Goal: Task Accomplishment & Management: Complete application form

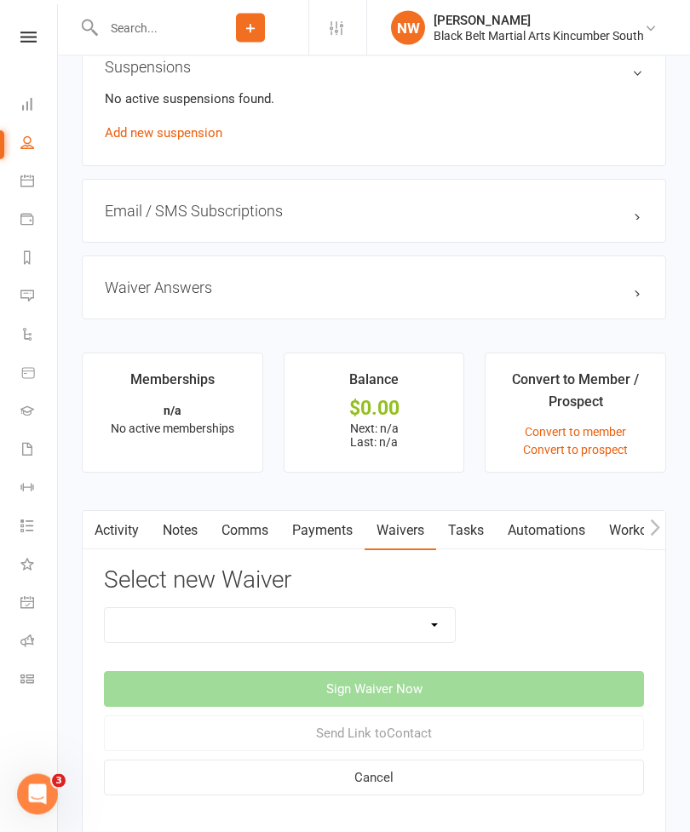
scroll to position [1106, 0]
click at [313, 536] on link "Payments" at bounding box center [322, 530] width 84 height 39
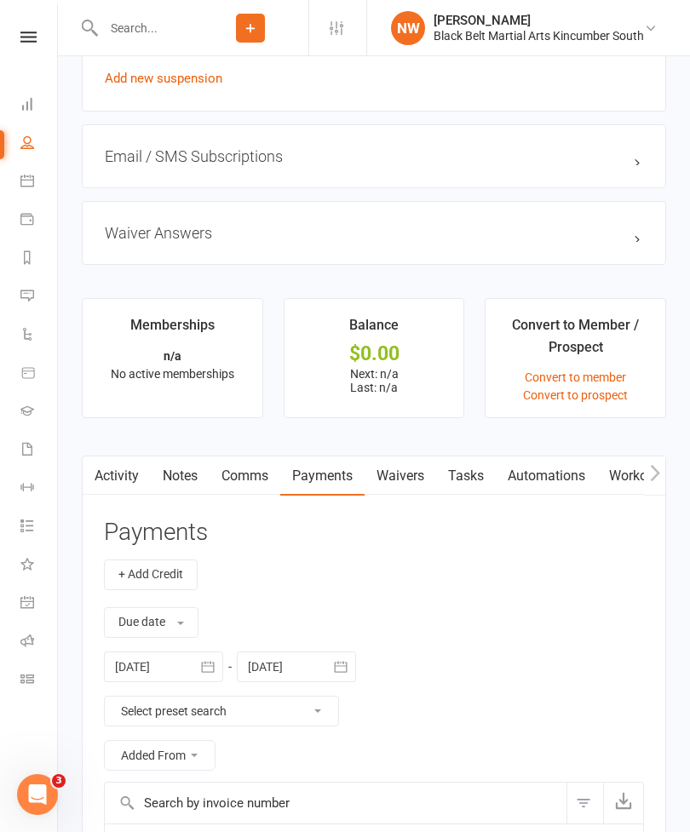
click at [405, 473] on link "Waivers" at bounding box center [400, 475] width 72 height 39
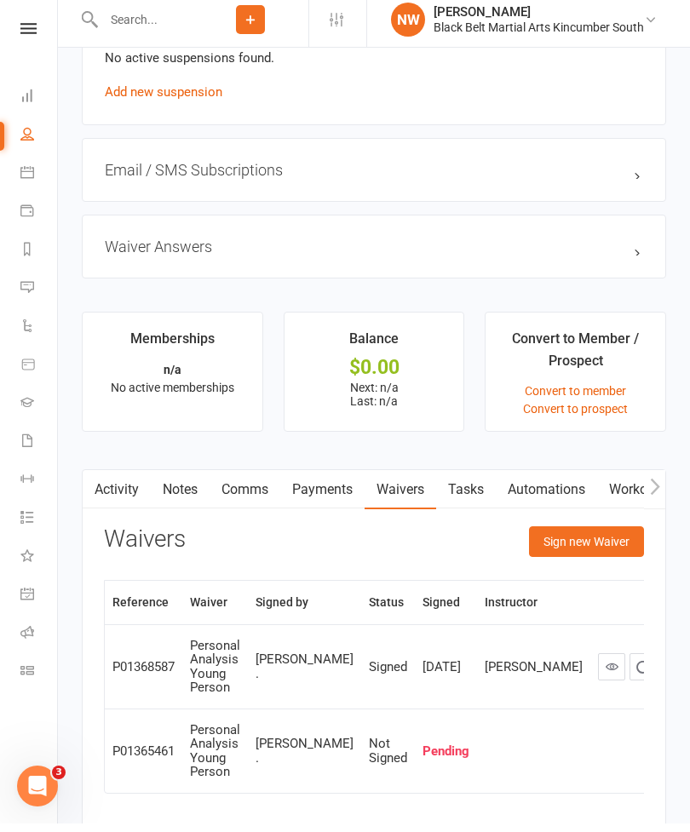
scroll to position [1144, 0]
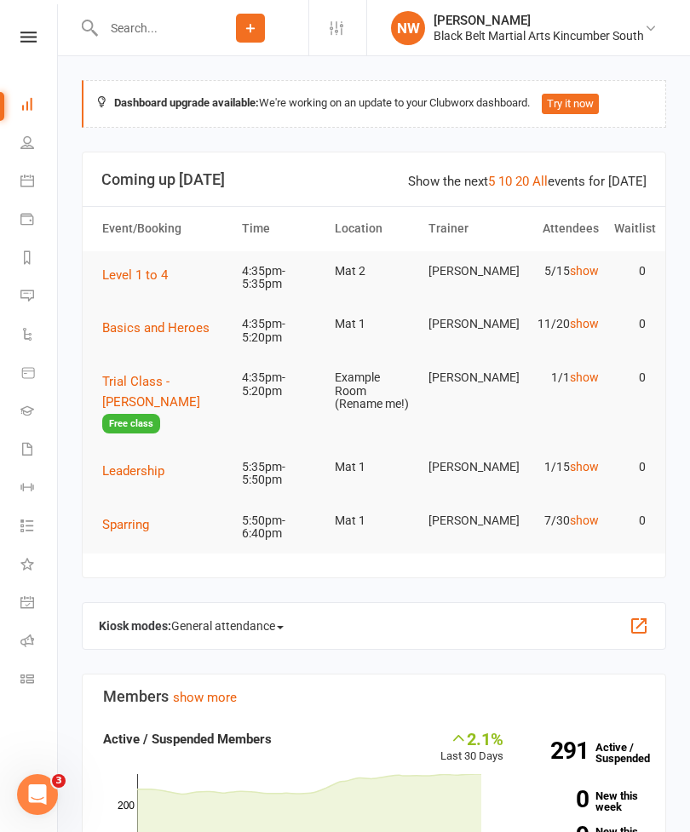
click at [163, 26] on input "text" at bounding box center [145, 28] width 95 height 24
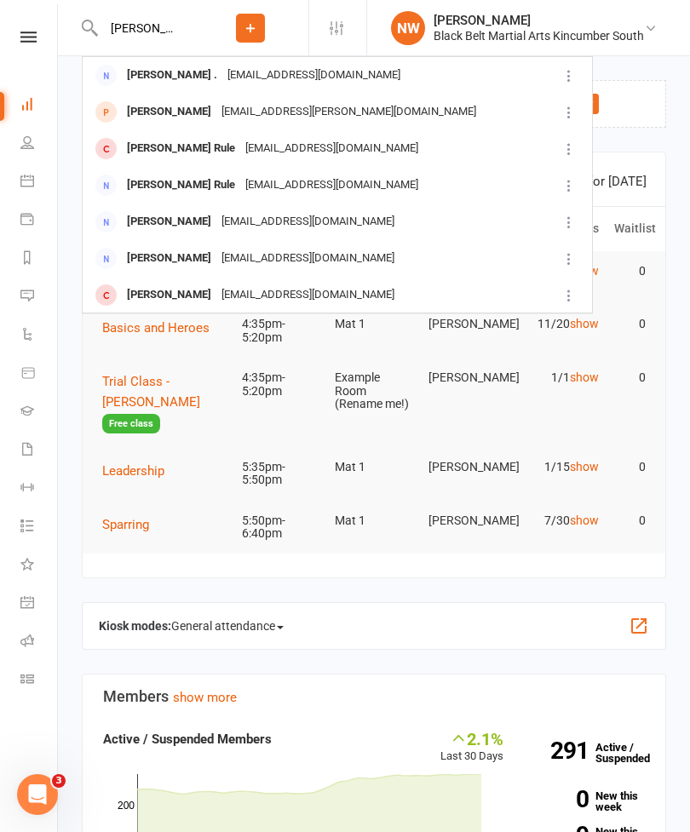
type input "[PERSON_NAME]"
click at [292, 73] on div "[EMAIL_ADDRESS][DOMAIN_NAME]" at bounding box center [313, 75] width 183 height 25
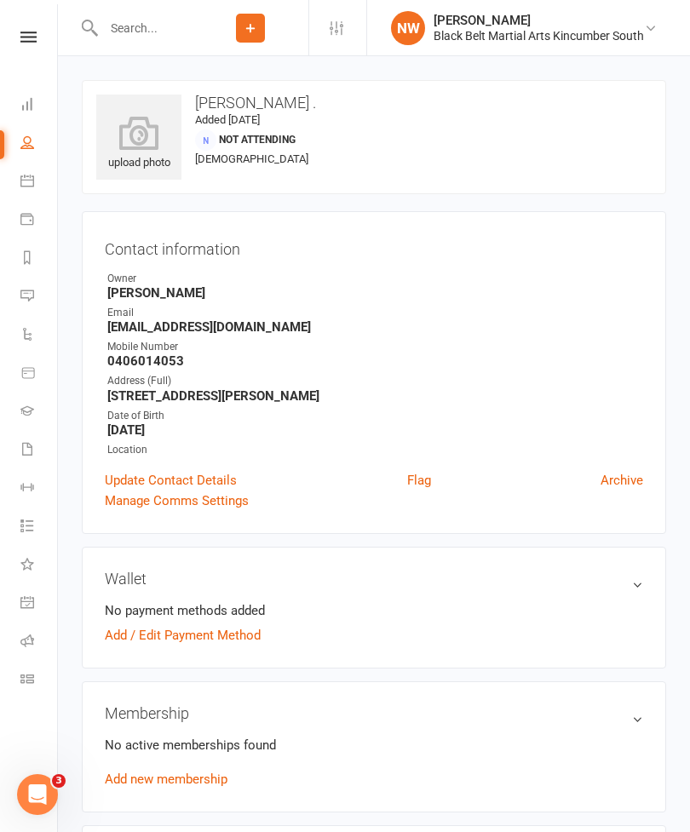
click at [131, 479] on link "Update Contact Details" at bounding box center [171, 480] width 132 height 20
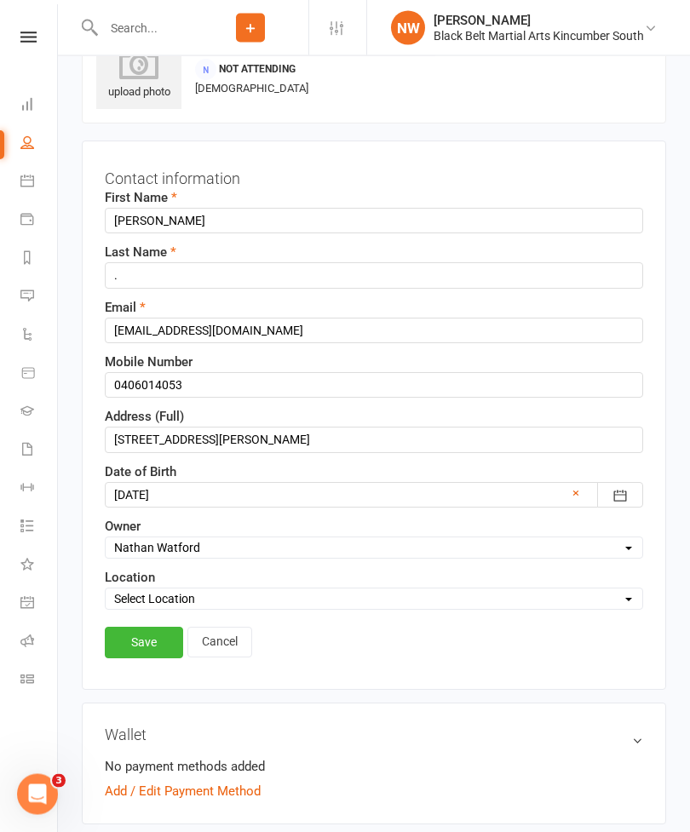
scroll to position [80, 0]
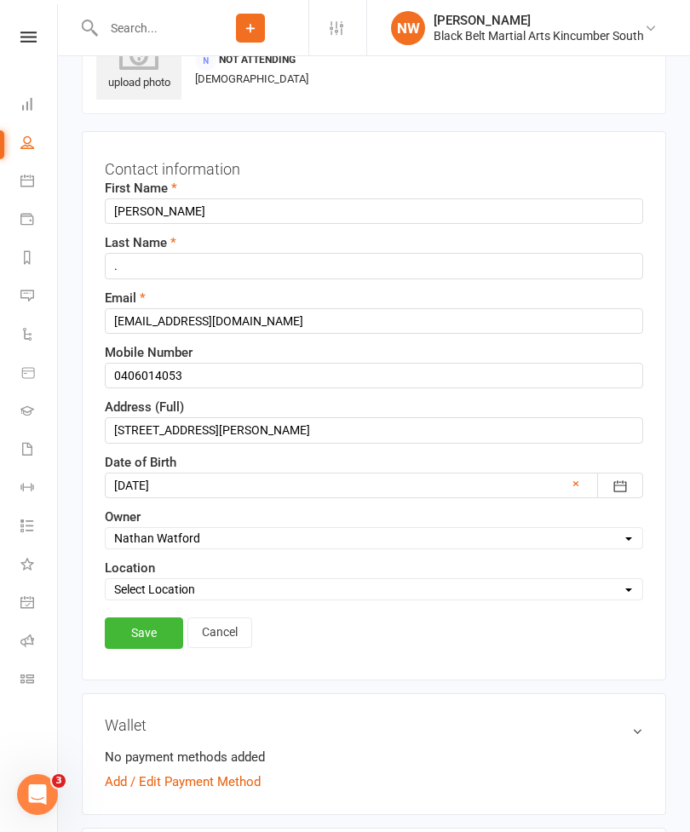
click at [634, 479] on button "button" at bounding box center [620, 486] width 46 height 26
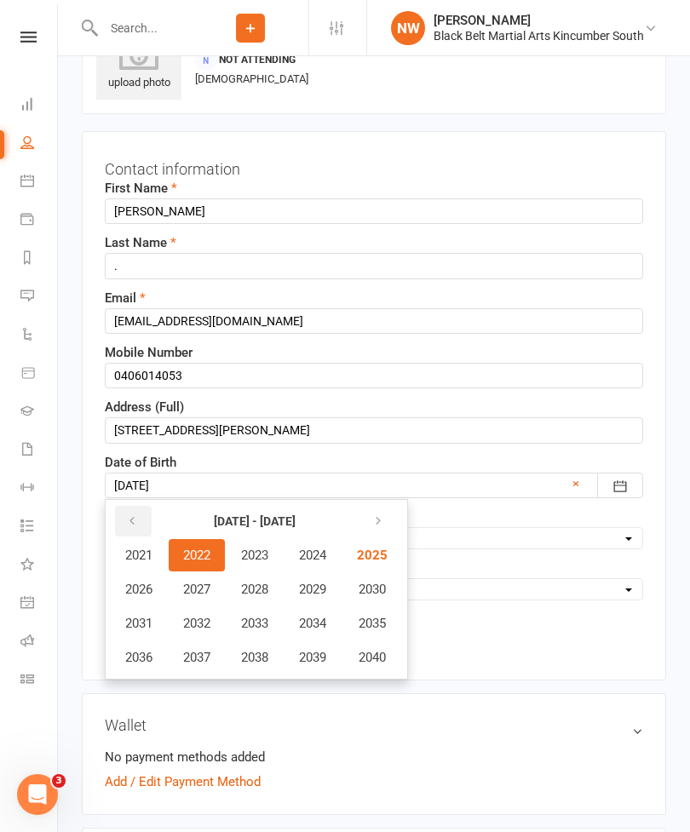
click at [131, 514] on icon "button" at bounding box center [132, 521] width 12 height 14
click at [142, 513] on button "button" at bounding box center [133, 521] width 37 height 31
click at [141, 519] on button "button" at bounding box center [133, 521] width 37 height 31
click at [389, 519] on button "button" at bounding box center [376, 521] width 37 height 31
click at [376, 516] on icon "button" at bounding box center [375, 521] width 12 height 14
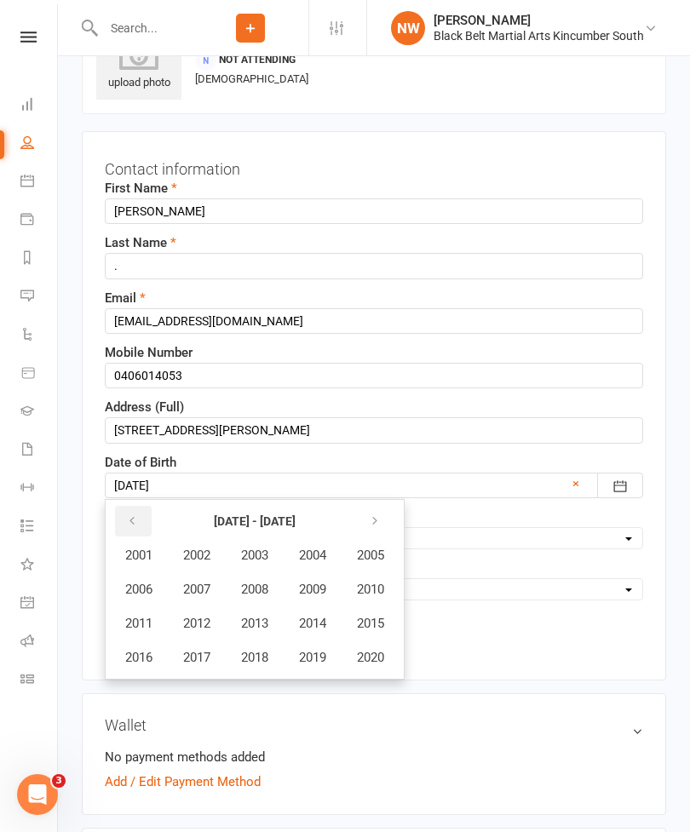
click at [150, 519] on button "button" at bounding box center [133, 521] width 37 height 31
click at [206, 612] on button "1992" at bounding box center [197, 623] width 56 height 32
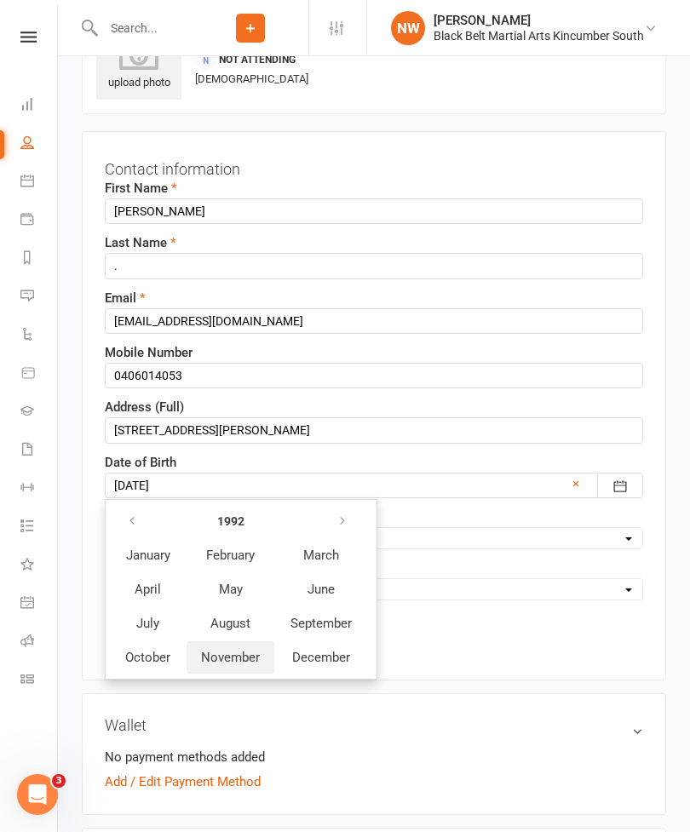
click at [257, 660] on span "November" at bounding box center [230, 657] width 59 height 15
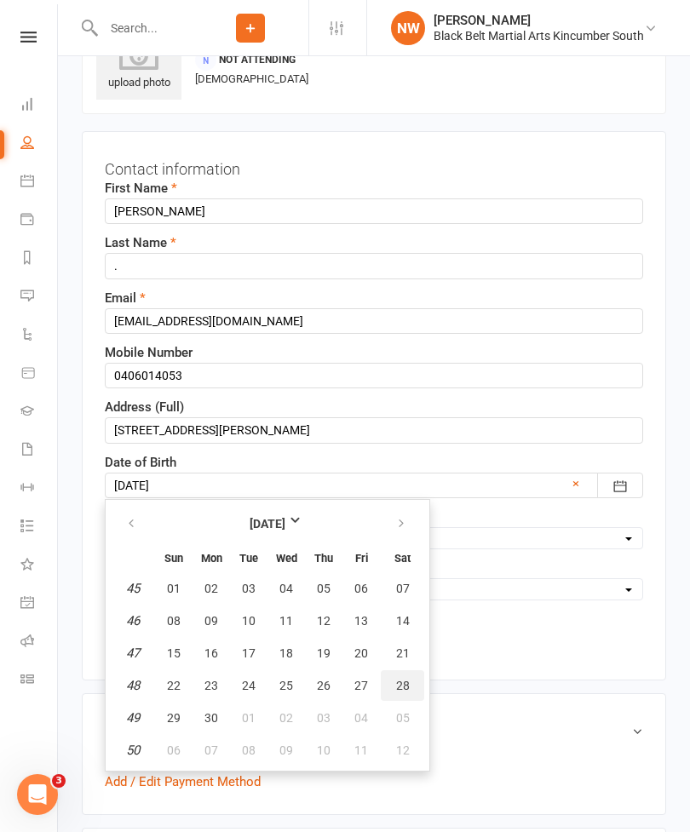
click at [404, 679] on span "28" at bounding box center [403, 686] width 14 height 14
type input "[DATE]"
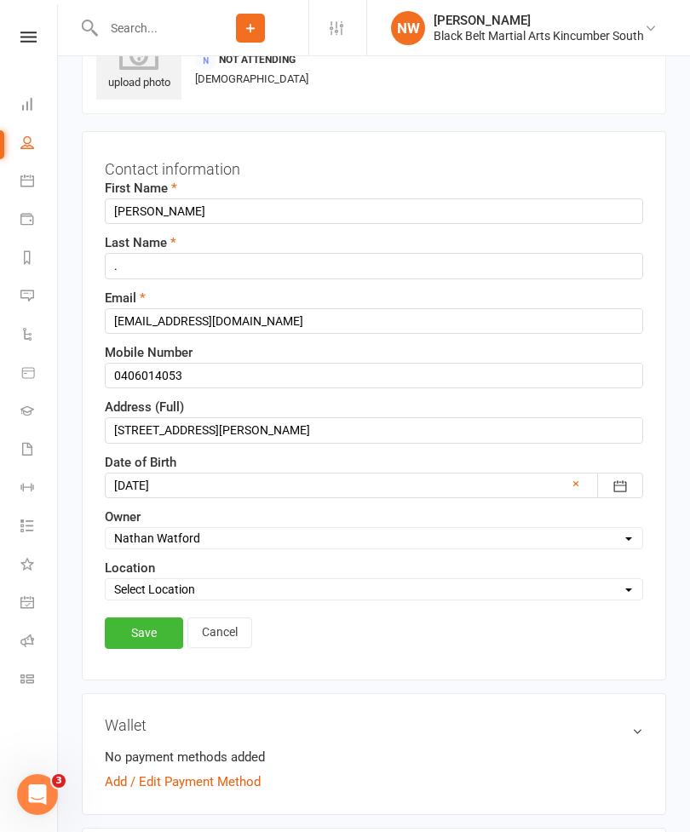
click at [133, 637] on link "Save" at bounding box center [144, 632] width 78 height 31
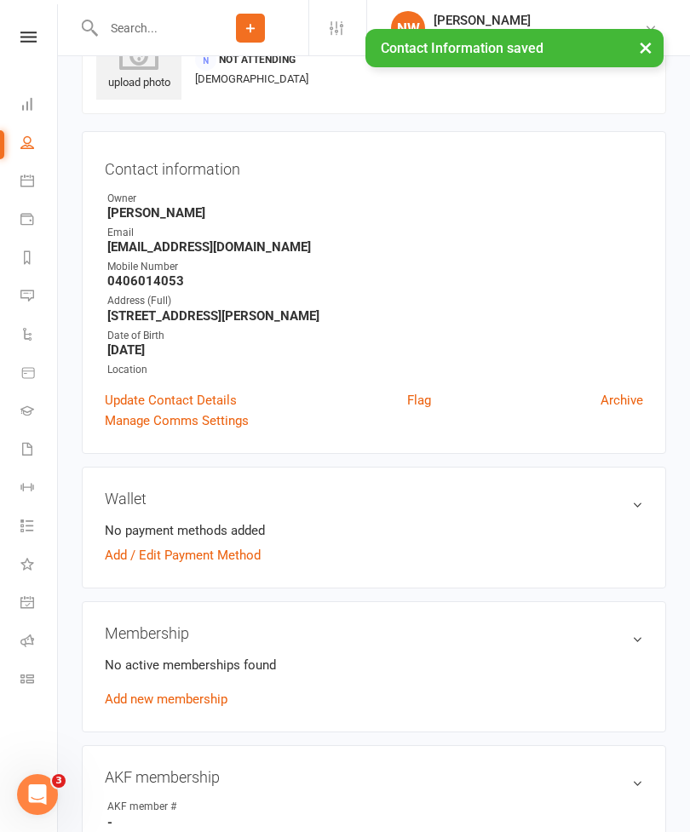
click at [217, 400] on link "Update Contact Details" at bounding box center [171, 400] width 132 height 20
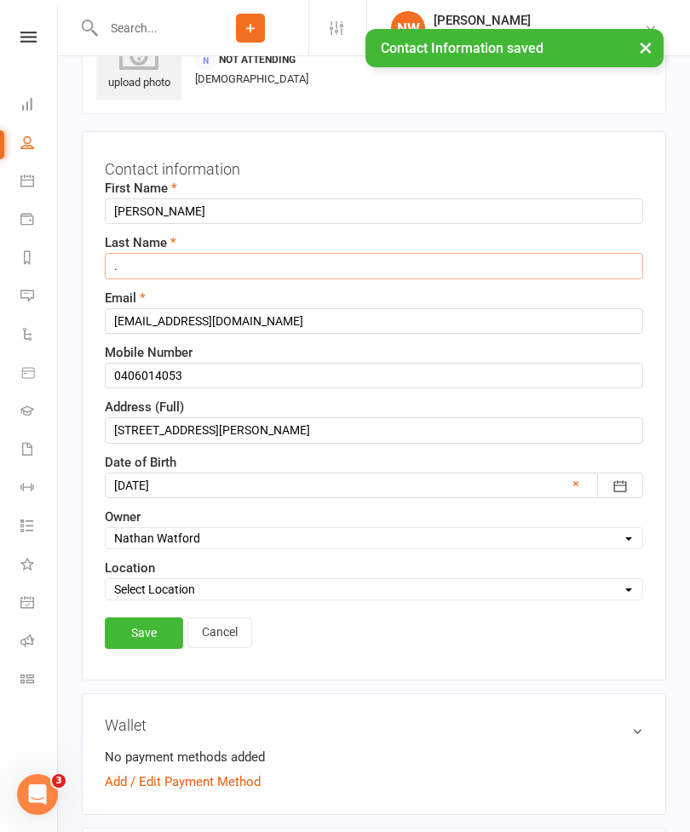
click at [345, 261] on input "." at bounding box center [374, 266] width 538 height 26
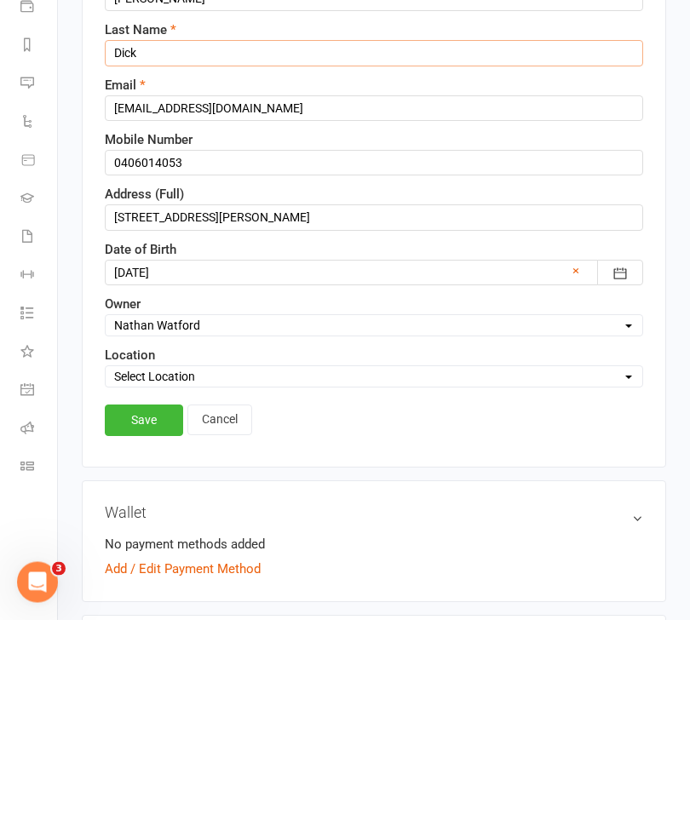
type input "Dick"
click at [150, 617] on link "Save" at bounding box center [144, 632] width 78 height 31
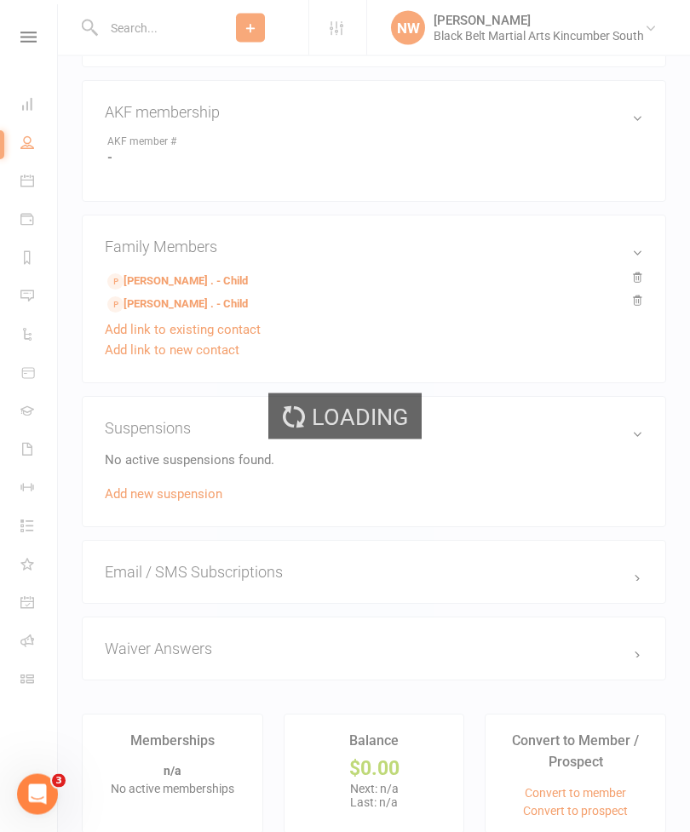
scroll to position [1006, 0]
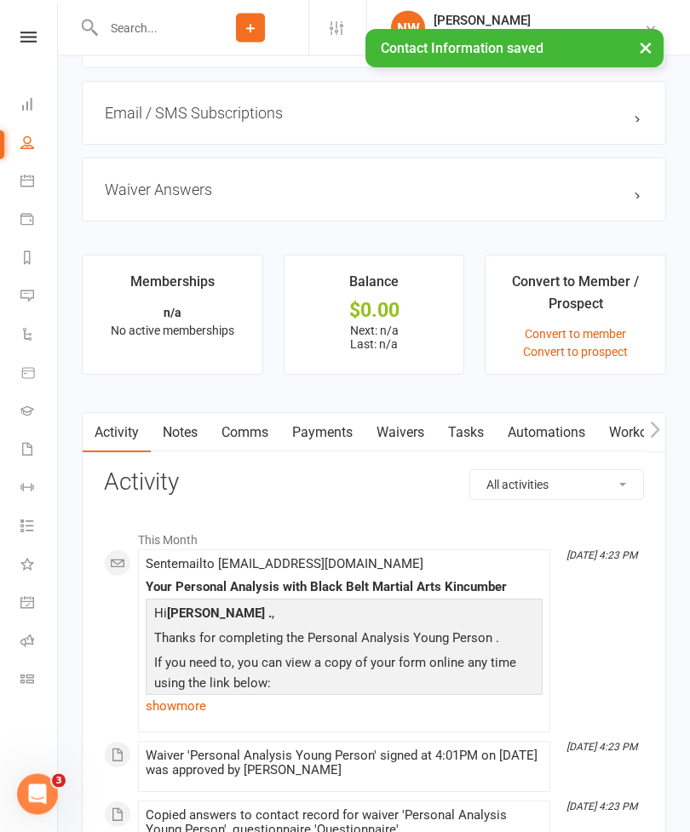
click at [408, 425] on link "Waivers" at bounding box center [400, 433] width 72 height 39
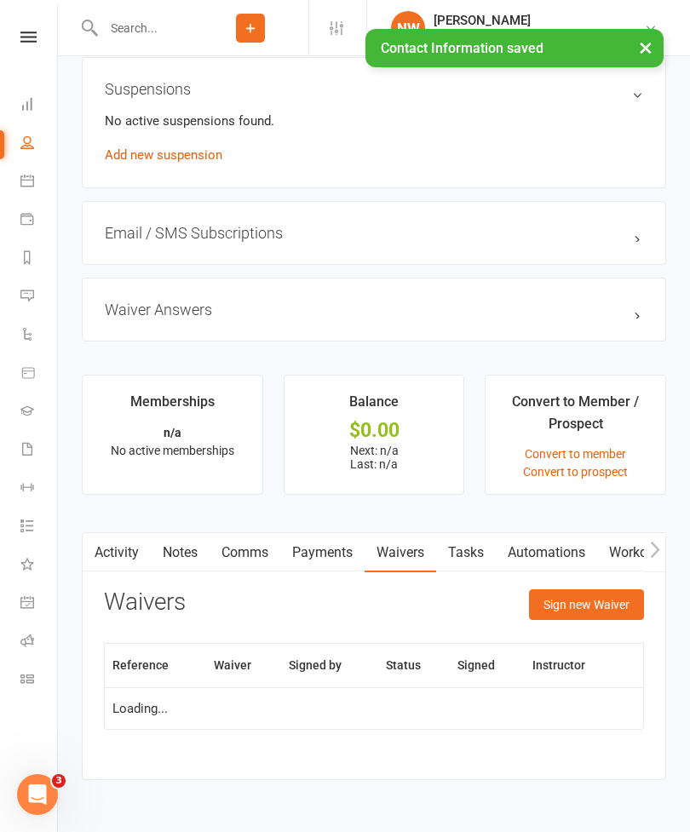
click at [595, 605] on button "Sign new Waiver" at bounding box center [586, 604] width 115 height 31
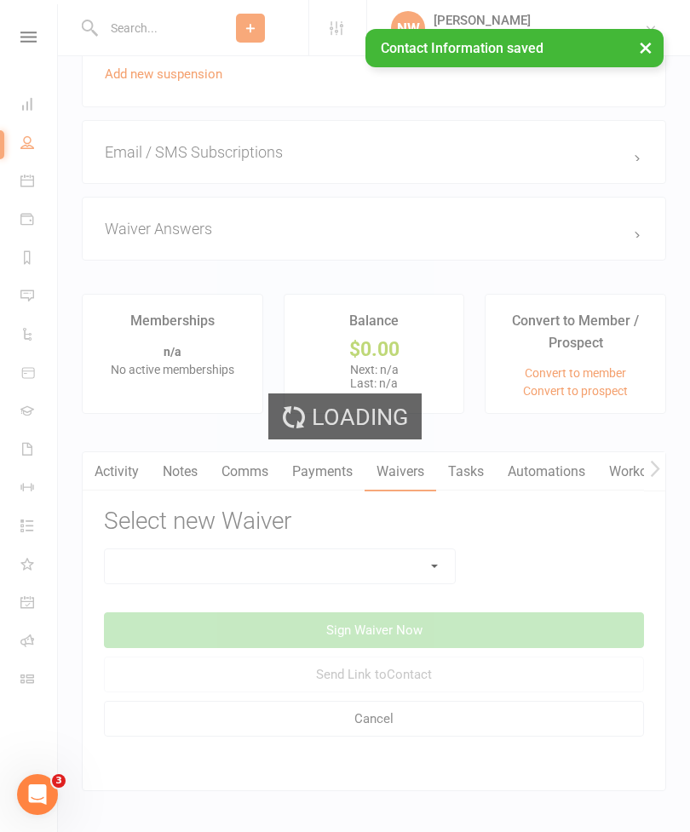
scroll to position [1176, 0]
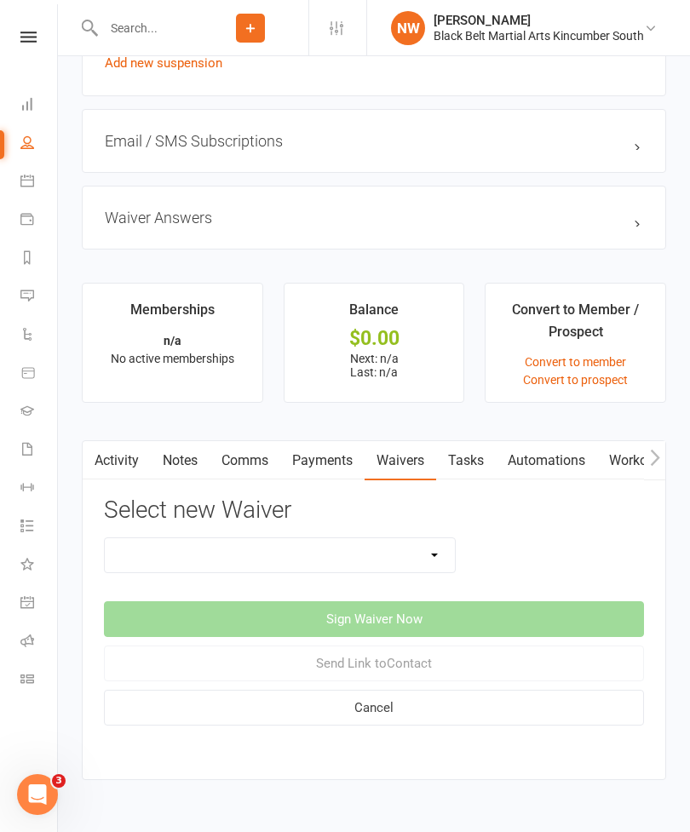
click at [399, 568] on select "Direct Debit Request Festival Enrolment Festival Trial Class Holiday Camp Waive…" at bounding box center [280, 555] width 350 height 34
select select "11213"
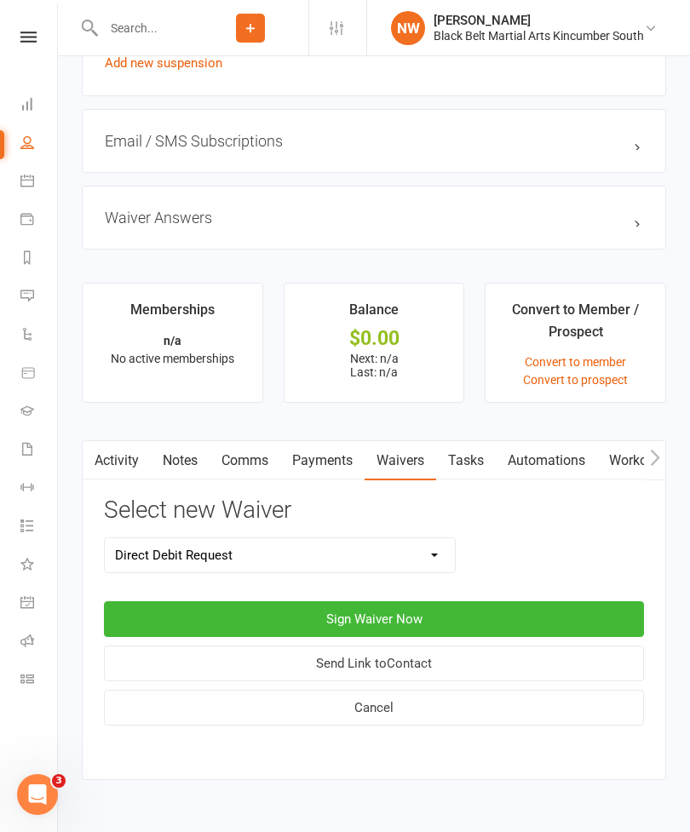
click at [437, 633] on button "Sign Waiver Now" at bounding box center [374, 619] width 540 height 36
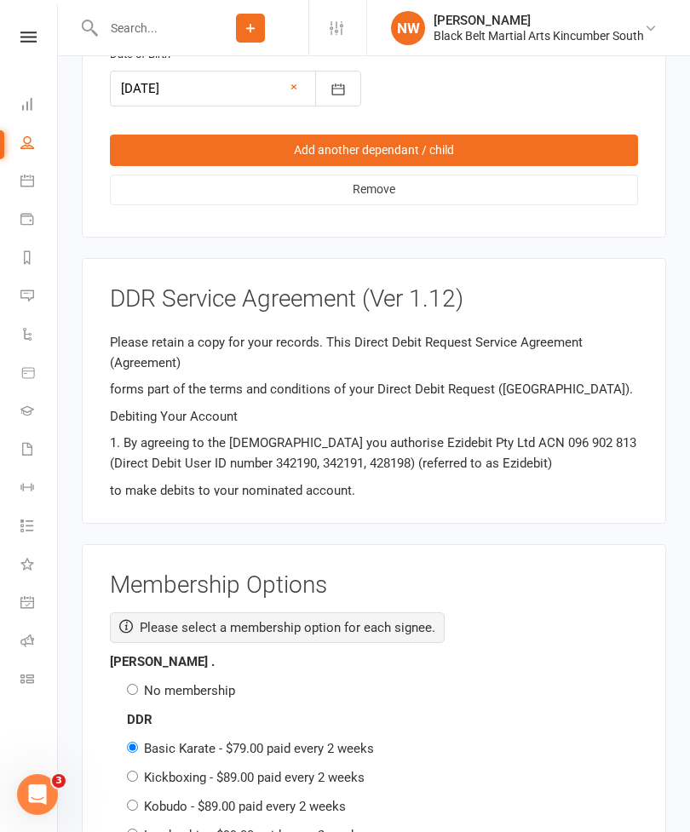
scroll to position [1677, 0]
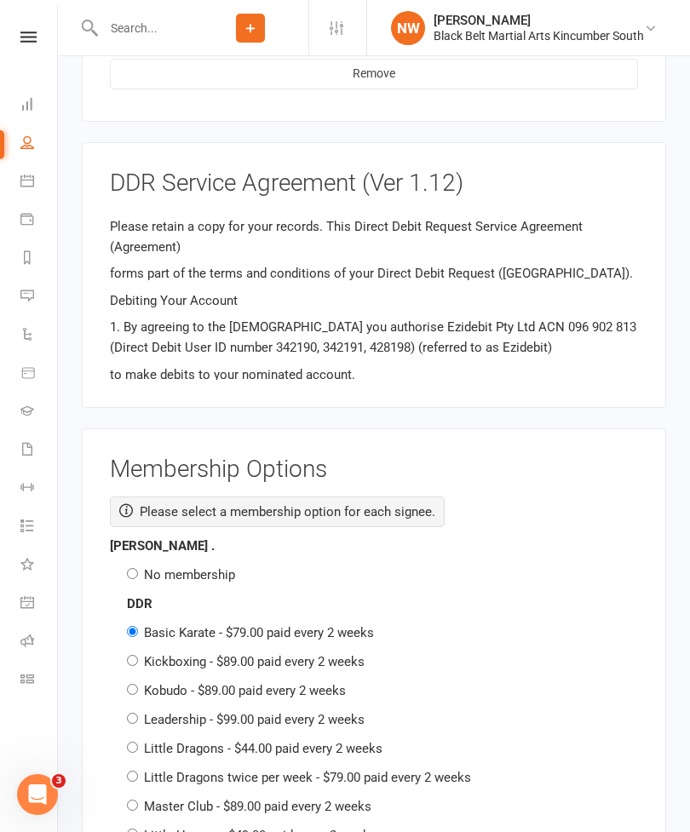
click at [192, 567] on label "No membership" at bounding box center [189, 574] width 91 height 15
click at [138, 568] on input "No membership" at bounding box center [132, 573] width 11 height 11
radio input "true"
radio input "false"
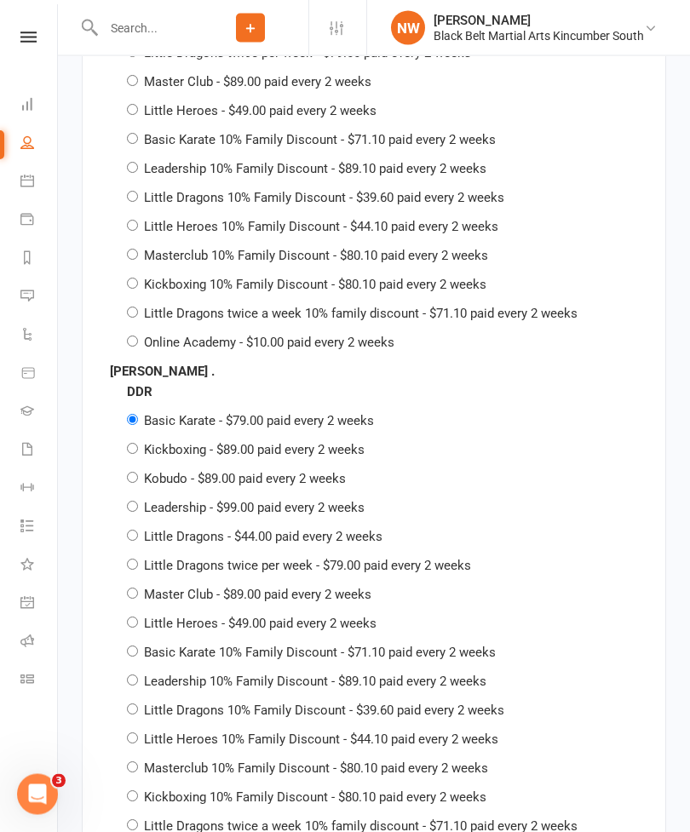
scroll to position [2403, 0]
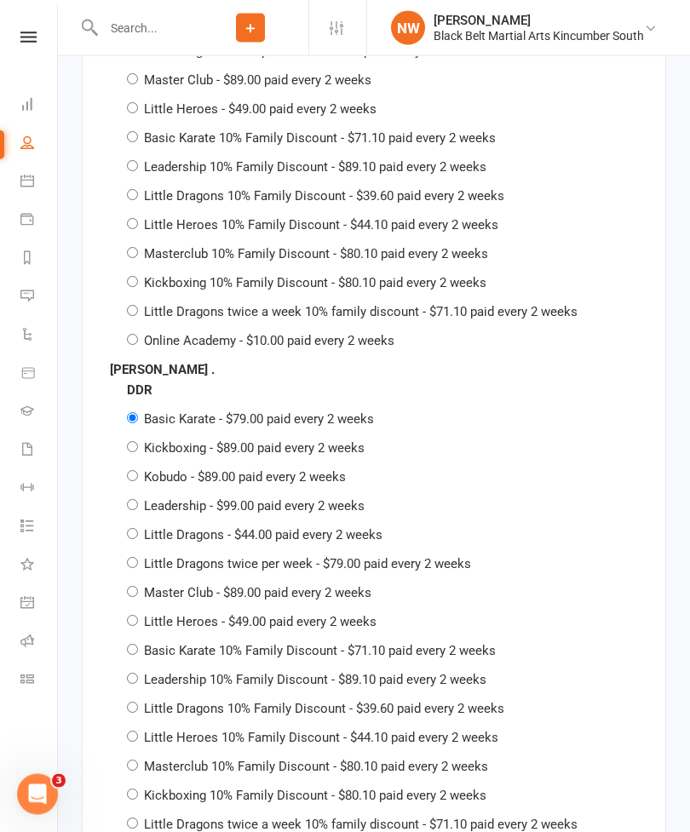
click at [214, 702] on label "Little Dragons 10% Family Discount - $39.60 paid every 2 weeks" at bounding box center [324, 709] width 360 height 15
click at [138, 703] on input "Little Dragons 10% Family Discount - $39.60 paid every 2 weeks" at bounding box center [132, 708] width 11 height 11
radio input "true"
radio input "false"
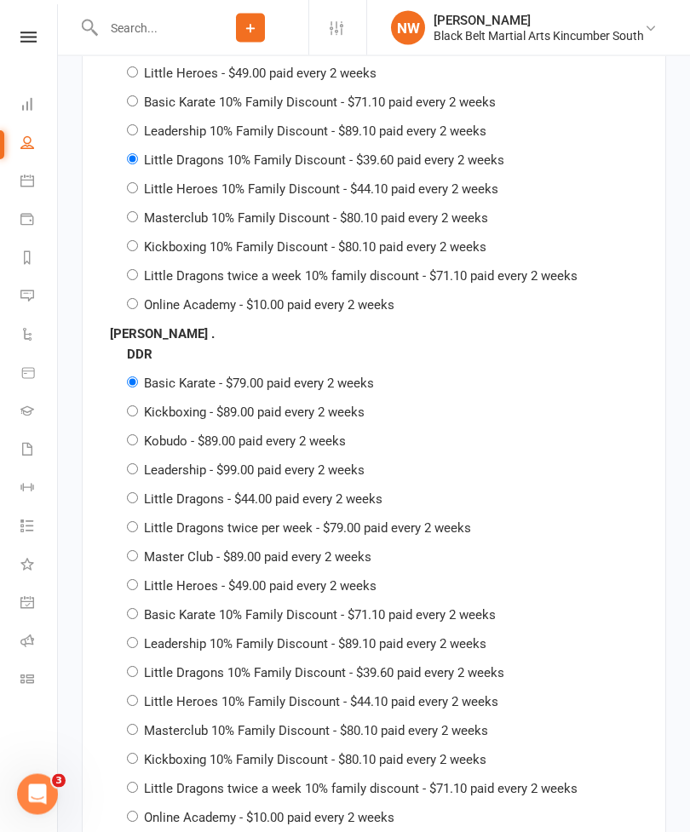
click at [215, 695] on label "Little Heroes 10% Family Discount - $44.10 paid every 2 weeks" at bounding box center [321, 702] width 354 height 15
click at [138, 696] on input "Little Heroes 10% Family Discount - $44.10 paid every 2 weeks" at bounding box center [132, 701] width 11 height 11
radio input "true"
radio input "false"
click at [211, 665] on label "Little Dragons 10% Family Discount - $39.60 paid every 2 weeks" at bounding box center [324, 672] width 360 height 15
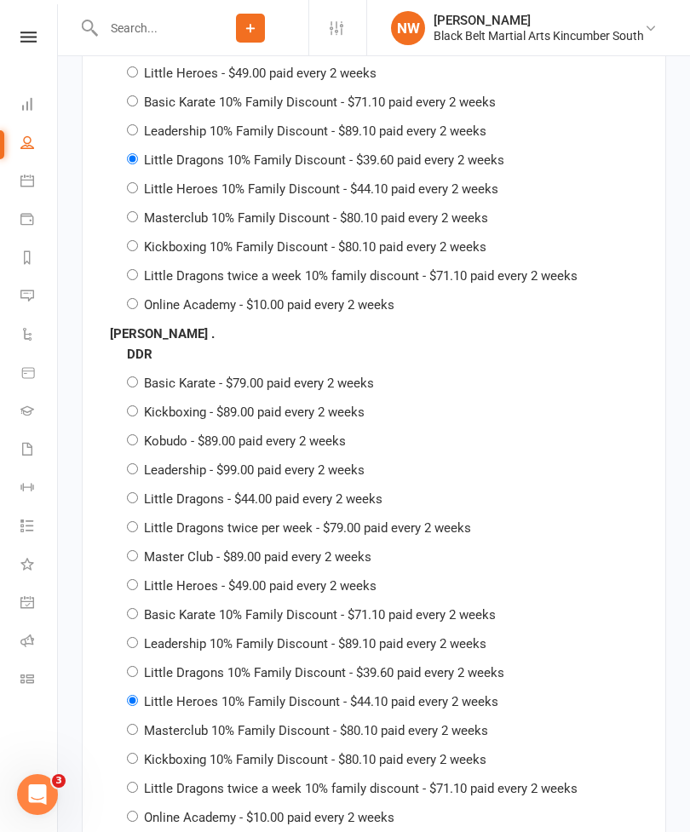
click at [138, 666] on input "Little Dragons 10% Family Discount - $39.60 paid every 2 weeks" at bounding box center [132, 671] width 11 height 11
radio input "true"
radio input "false"
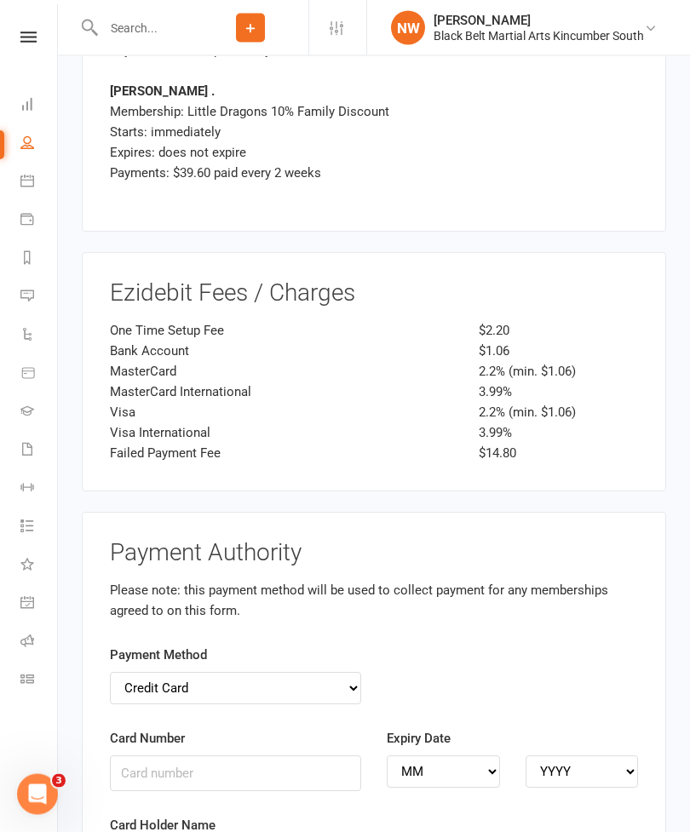
scroll to position [4028, 0]
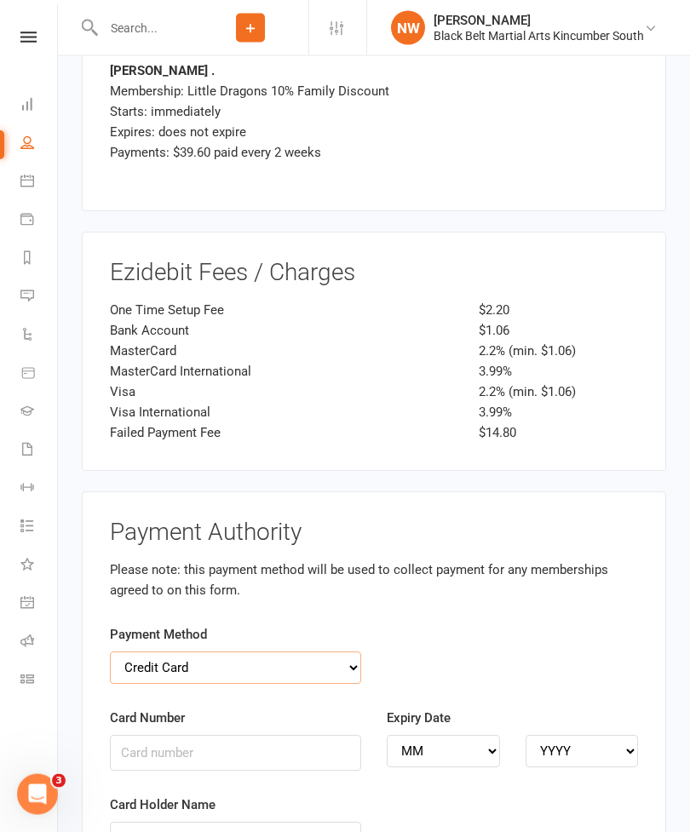
click at [331, 652] on select "Credit Card Bank Account" at bounding box center [235, 668] width 251 height 32
select select "bank_account"
click at [239, 735] on input "BSB" at bounding box center [235, 753] width 251 height 36
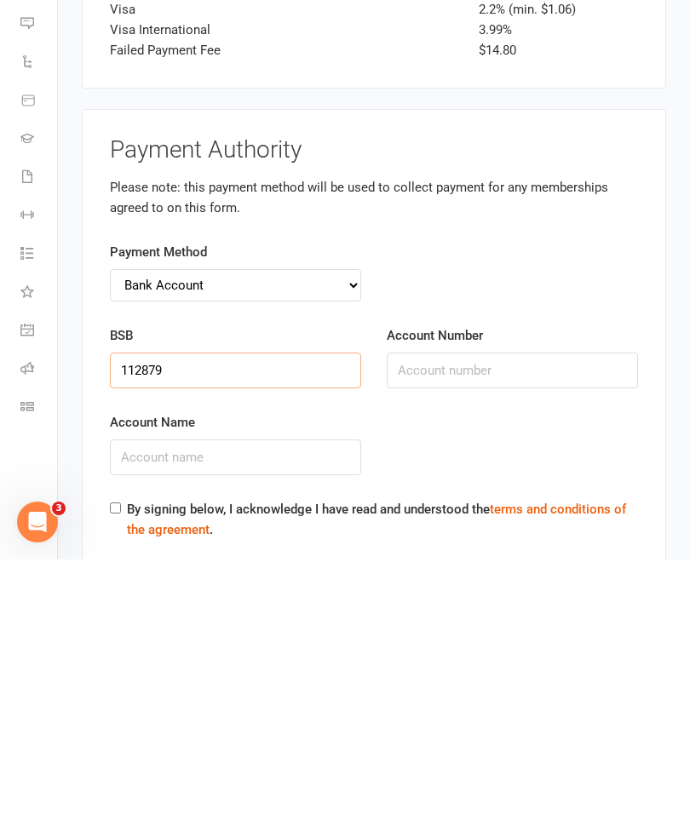
type input "112879"
click at [494, 625] on input "Account Number" at bounding box center [512, 643] width 251 height 36
type input "205529821"
click at [263, 712] on input "Account Name" at bounding box center [235, 730] width 251 height 36
type input "[PERSON_NAME]"
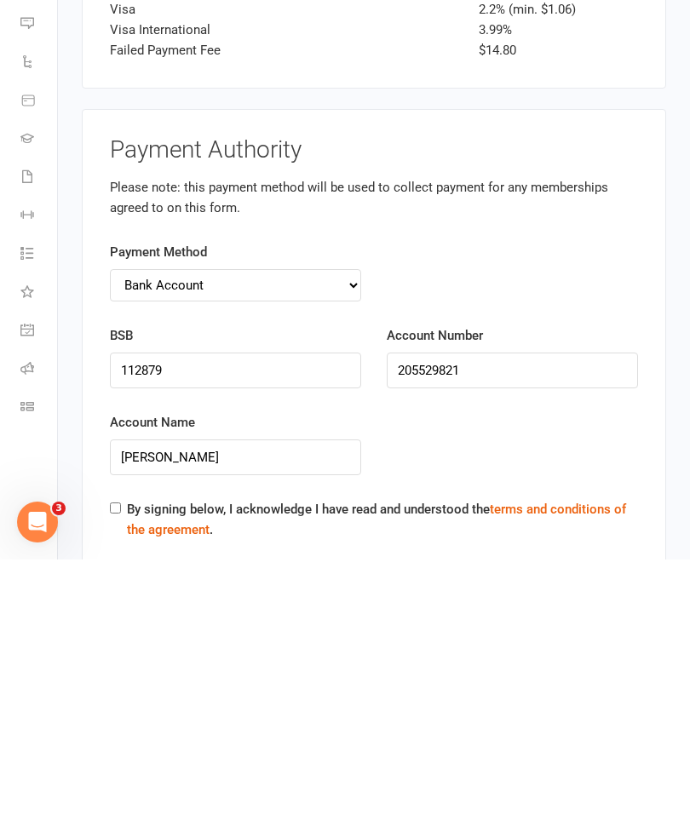
click at [129, 771] on label "By signing below, I acknowledge I have read and understood the terms and condit…" at bounding box center [382, 791] width 511 height 41
click at [121, 775] on input "By signing below, I acknowledge I have read and understood the terms and condit…" at bounding box center [115, 780] width 11 height 11
checkbox input "true"
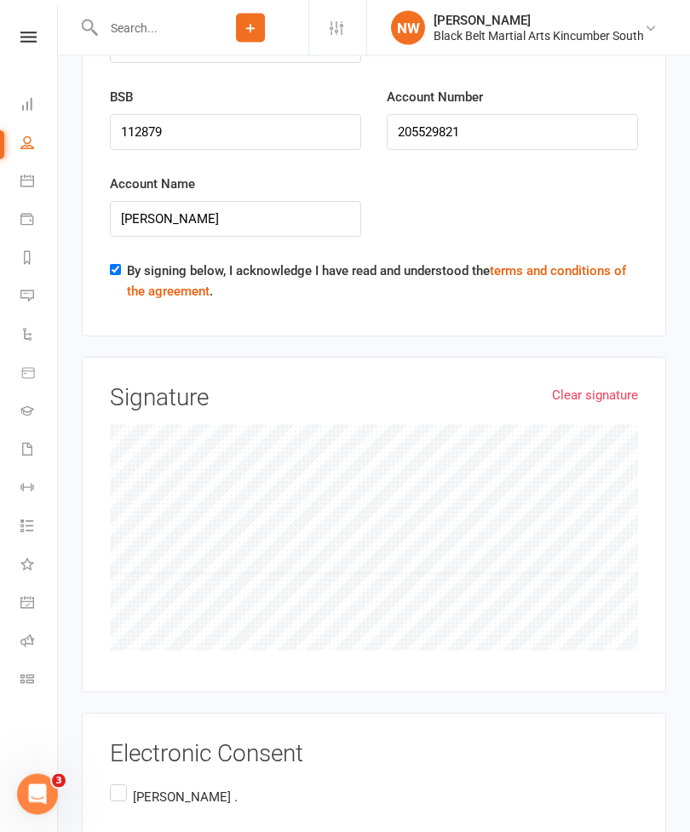
scroll to position [4715, 0]
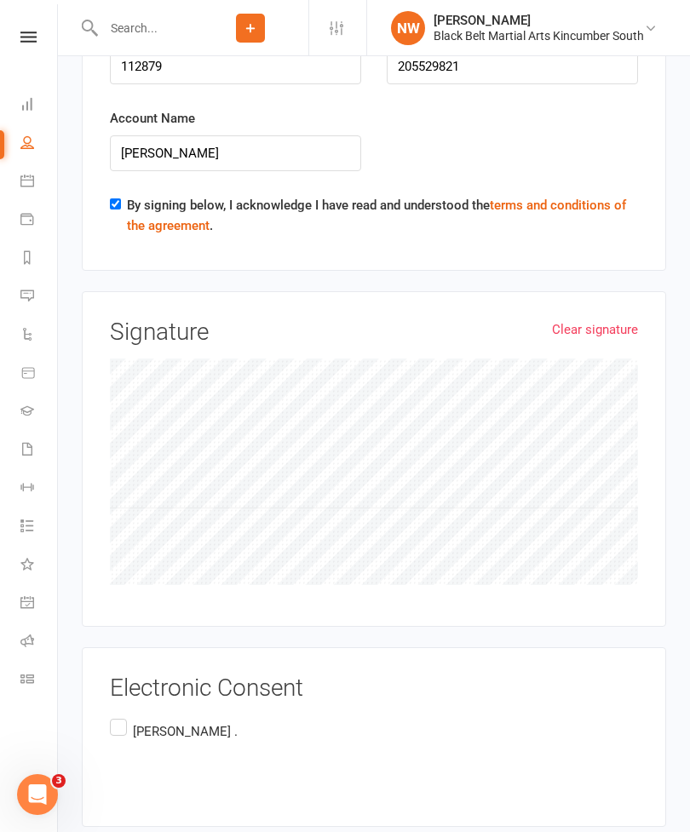
click at [129, 715] on label "[PERSON_NAME] ." at bounding box center [175, 745] width 131 height 60
click at [121, 715] on input "[PERSON_NAME] ." at bounding box center [115, 715] width 11 height 0
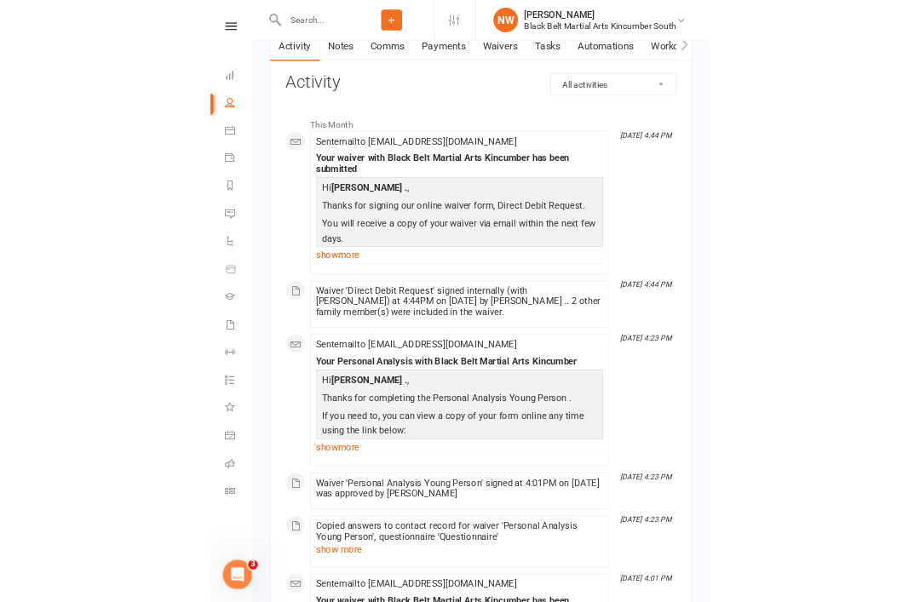
scroll to position [284, 0]
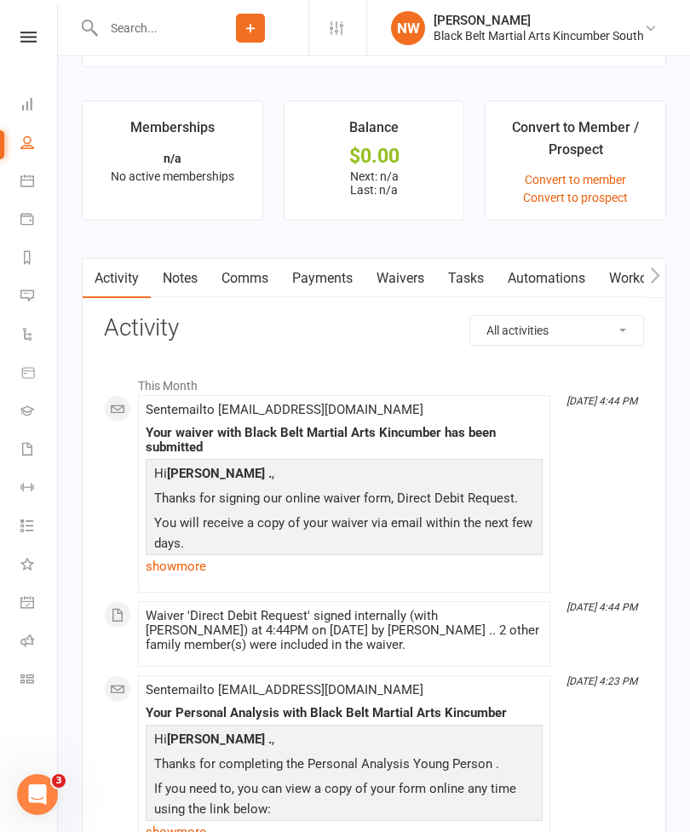
click at [399, 272] on link "Waivers" at bounding box center [400, 278] width 72 height 39
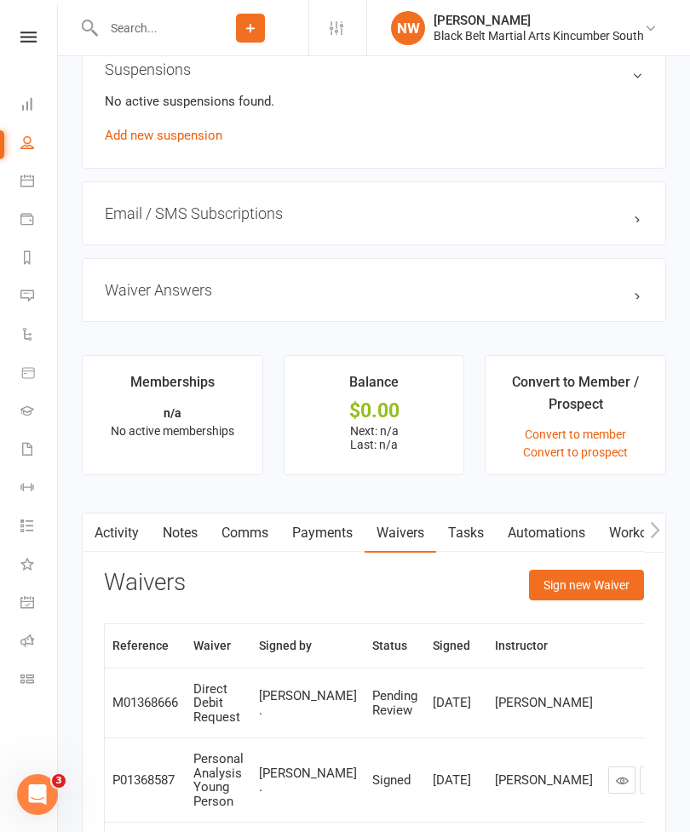
click at [581, 588] on button "Sign new Waiver" at bounding box center [586, 585] width 115 height 31
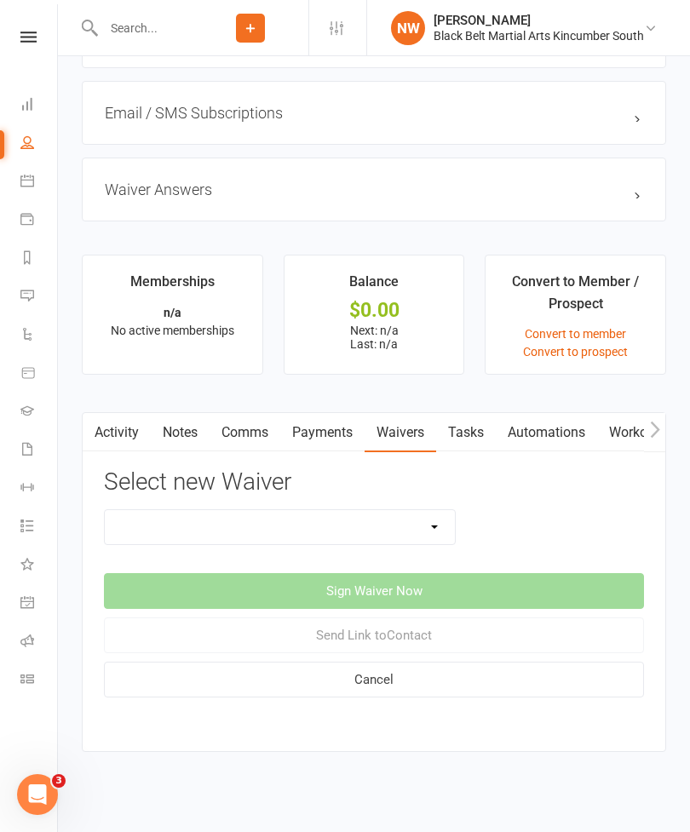
scroll to position [1230, 0]
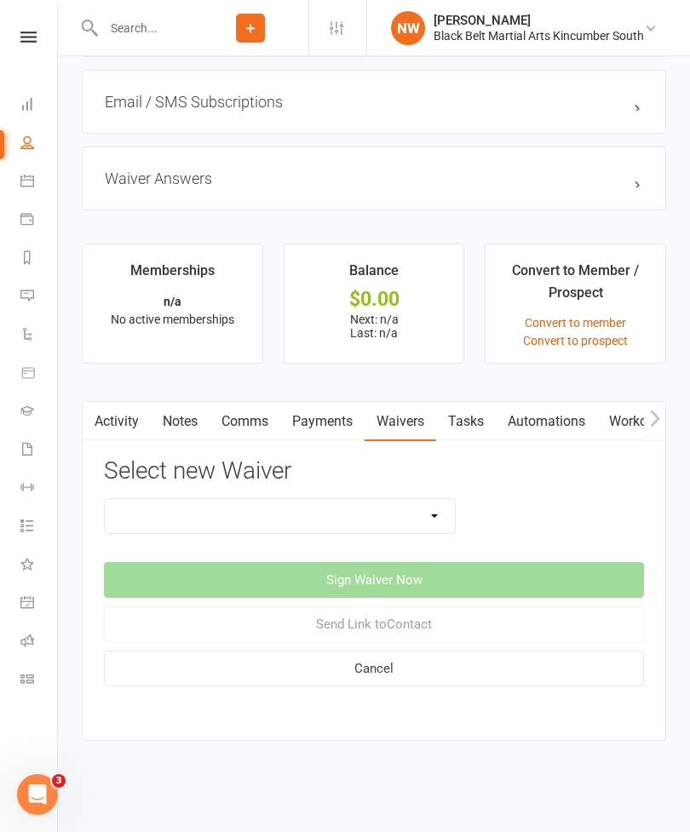
click at [416, 499] on select "Direct Debit Request Festival Enrolment Festival Trial Class Holiday Camp Waive…" at bounding box center [280, 516] width 350 height 34
select select "5212"
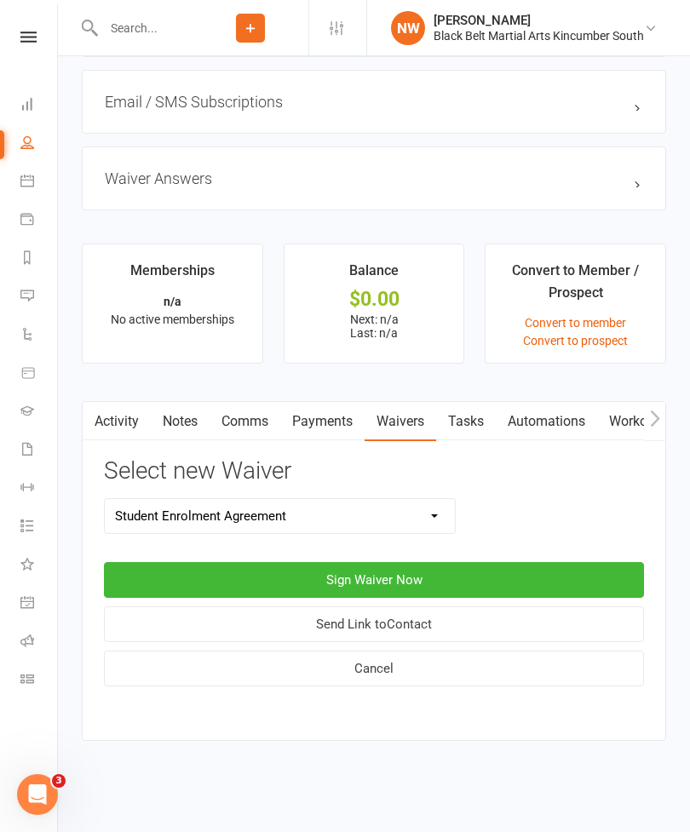
click at [426, 565] on button "Sign Waiver Now" at bounding box center [374, 580] width 540 height 36
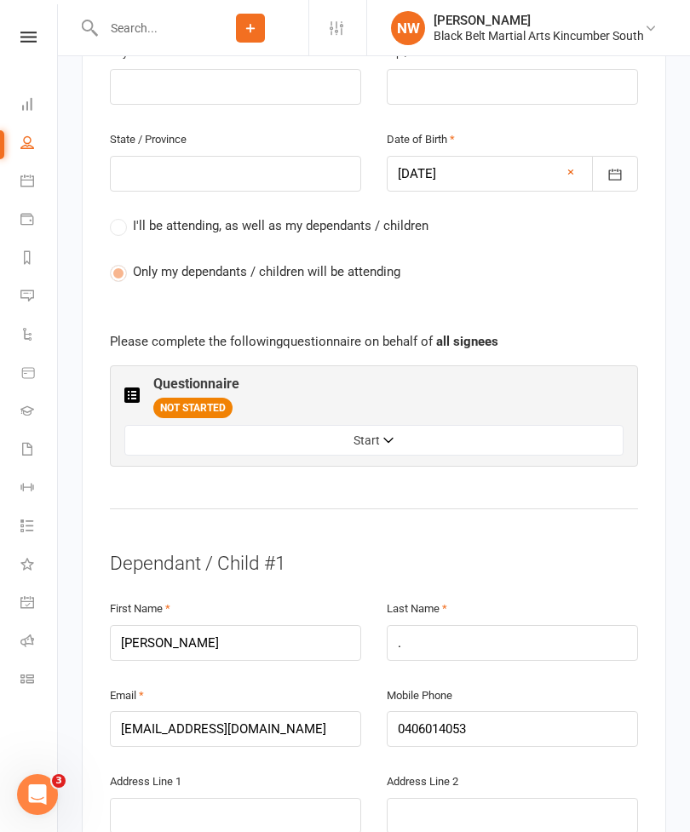
scroll to position [739, 0]
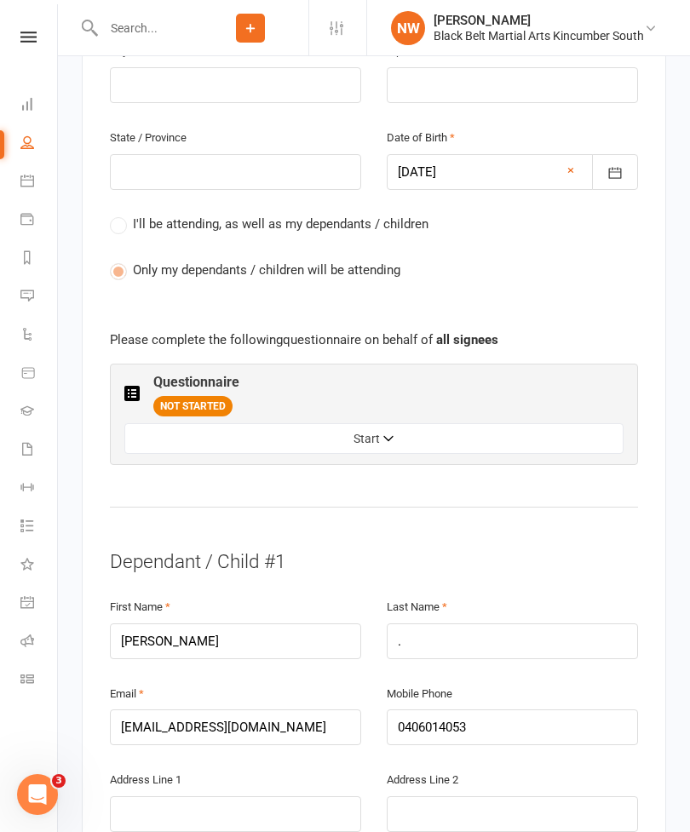
click at [421, 423] on button "Start" at bounding box center [373, 438] width 499 height 31
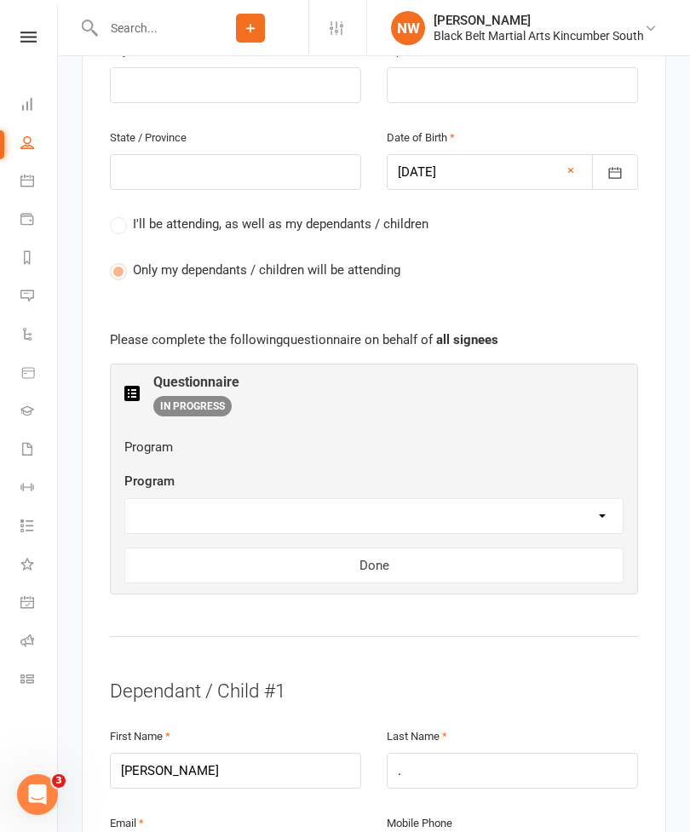
click at [471, 499] on select "Little Dragons Basic Leadership Kickboxing Kobudo Masterclub" at bounding box center [373, 516] width 497 height 34
select select "Little Dragons"
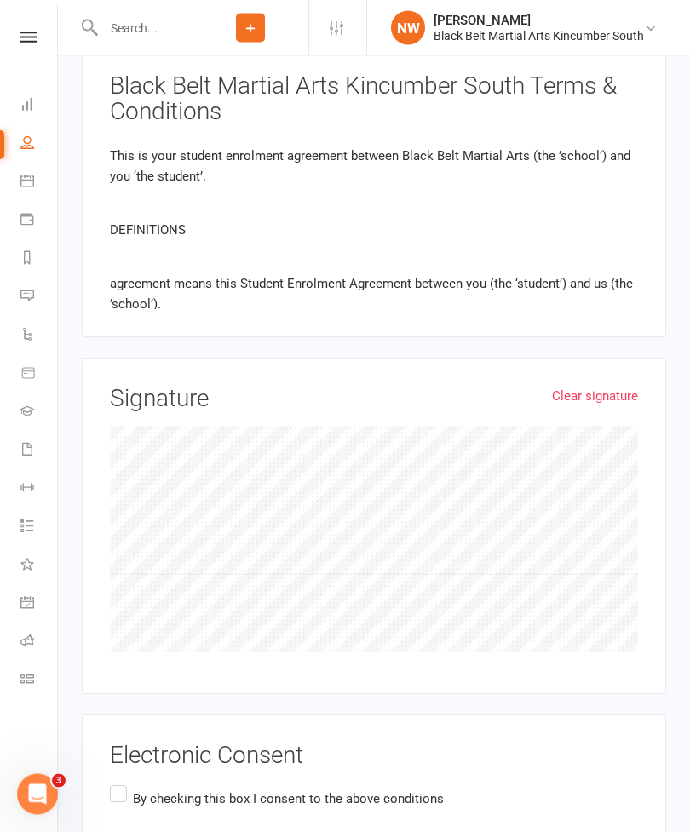
scroll to position [2609, 0]
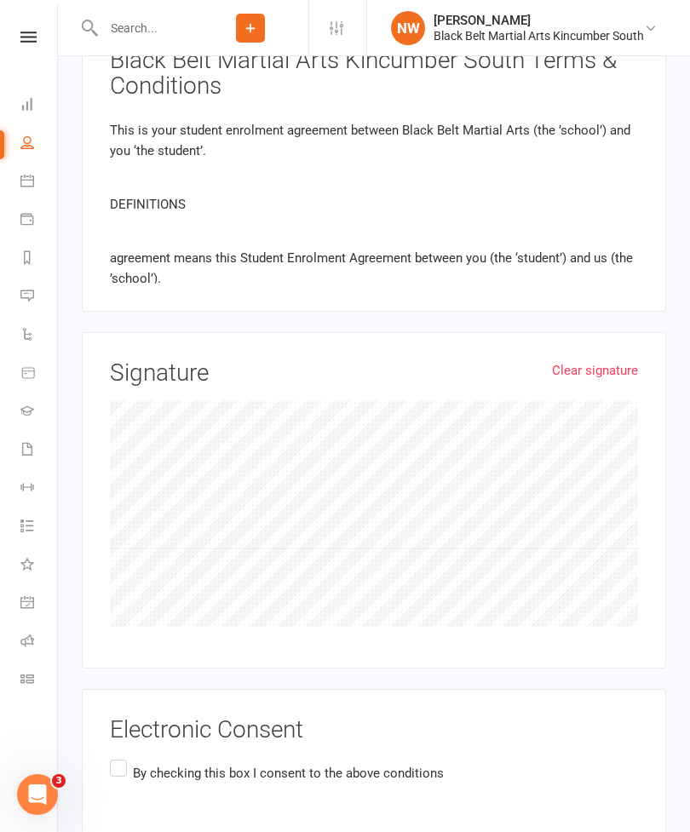
click at [133, 763] on p "By checking this box I consent to the above conditions" at bounding box center [288, 773] width 311 height 20
click at [121, 756] on input "By checking this box I consent to the above conditions" at bounding box center [115, 756] width 11 height 0
